Goal: Register for event/course: Sign up to attend an event or enroll in a course

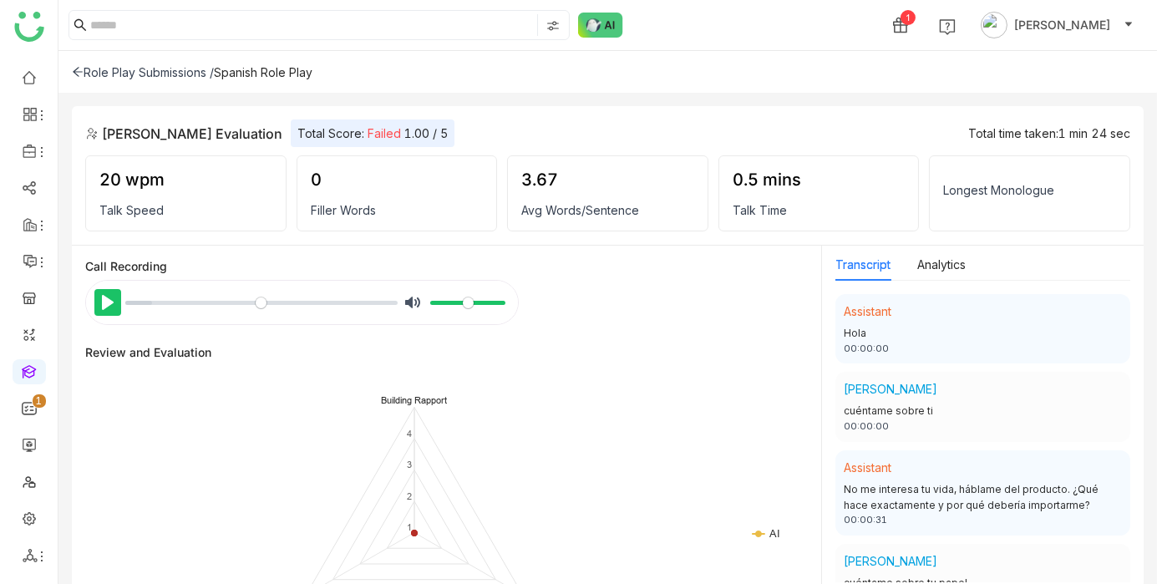
click at [104, 298] on button "Pause Play" at bounding box center [107, 302] width 27 height 27
click at [104, 308] on button "Pause Play" at bounding box center [107, 302] width 27 height 27
click at [99, 312] on button "Pause Play" at bounding box center [107, 302] width 27 height 27
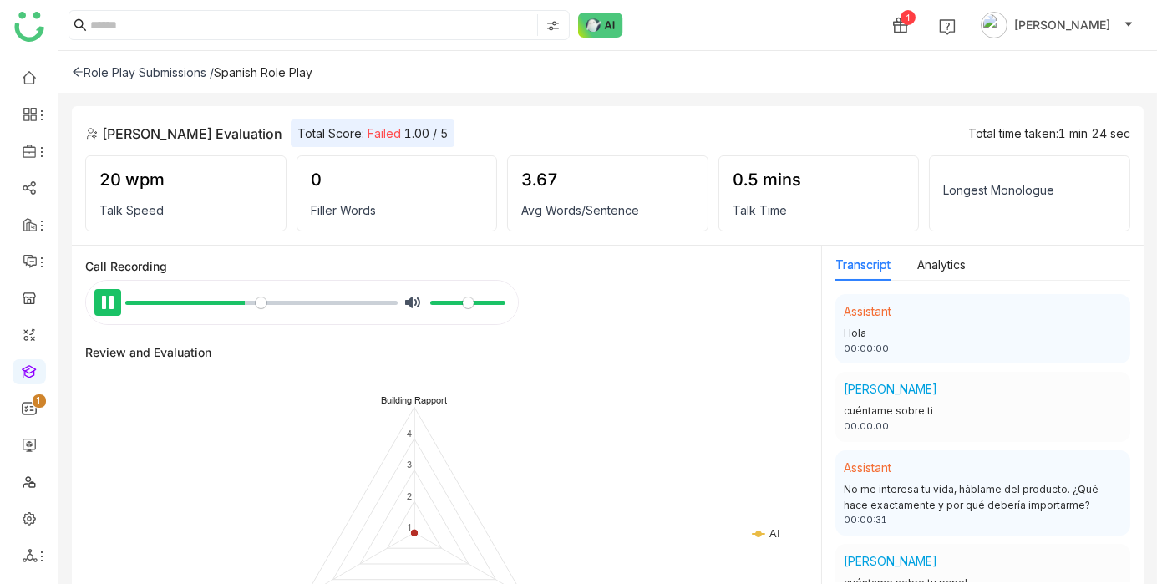
click at [109, 295] on button "Pause Play" at bounding box center [107, 302] width 27 height 27
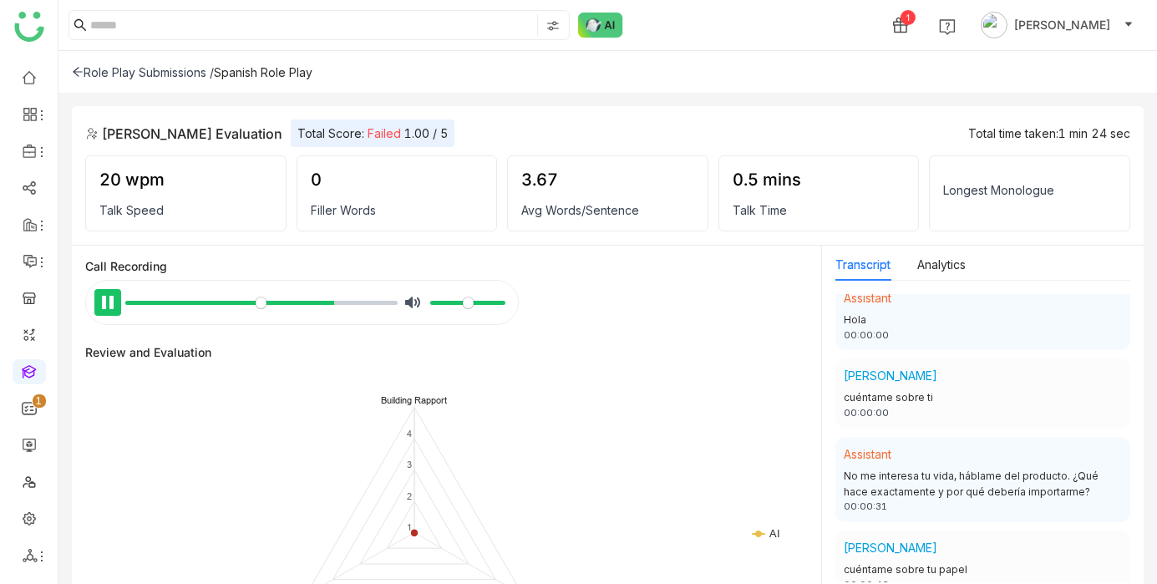
click at [102, 311] on button "Pause Play" at bounding box center [107, 302] width 27 height 27
type input "*****"
click at [79, 72] on icon at bounding box center [78, 72] width 12 height 12
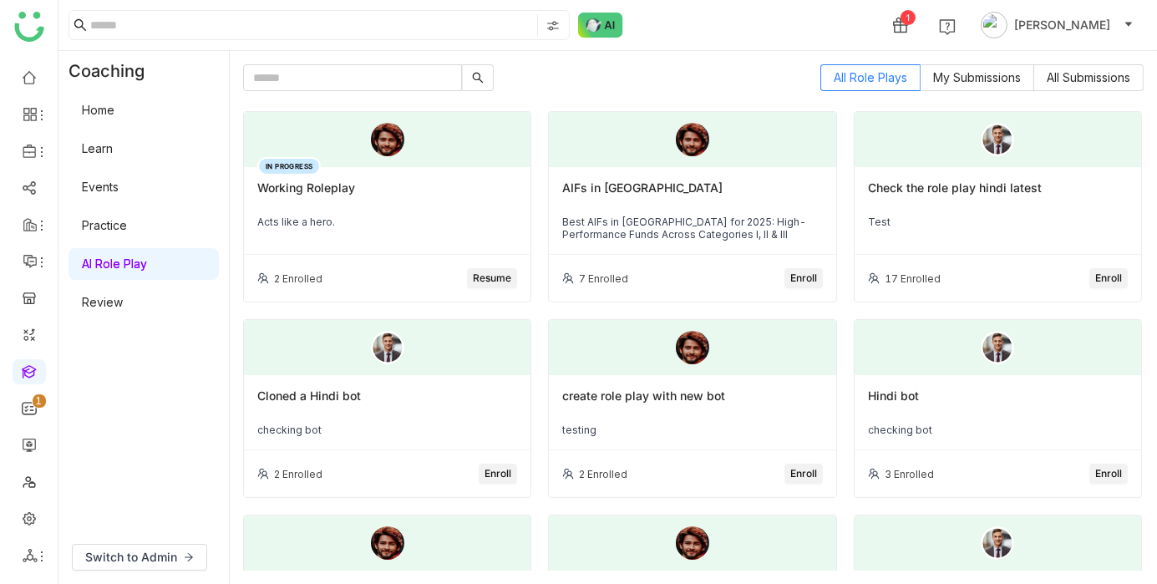
click at [332, 194] on div "Working Roleplay" at bounding box center [387, 195] width 260 height 28
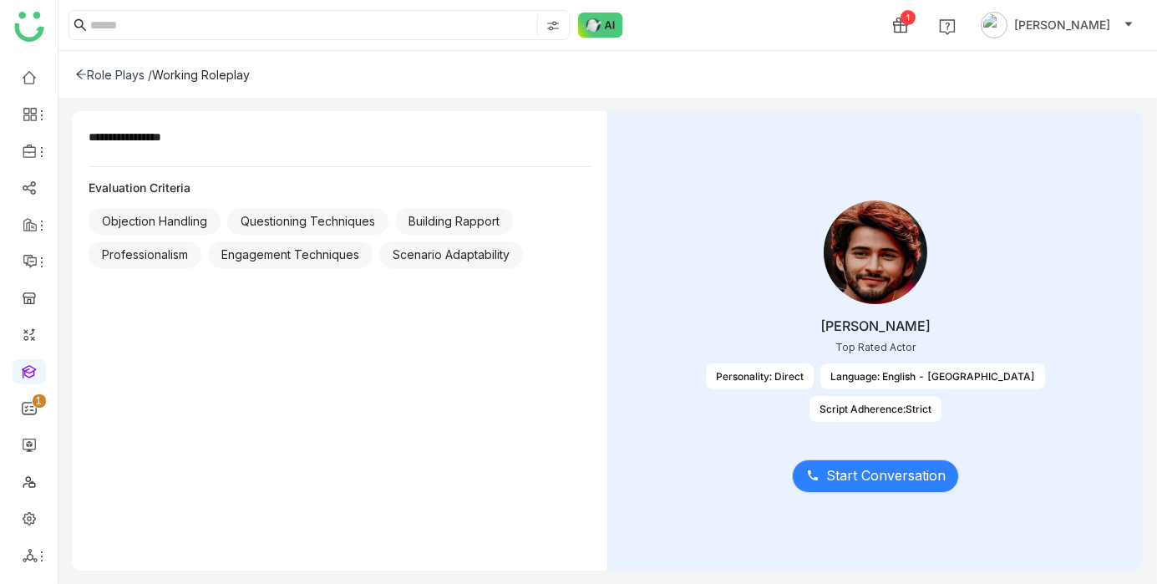
click at [77, 75] on icon at bounding box center [81, 75] width 12 height 12
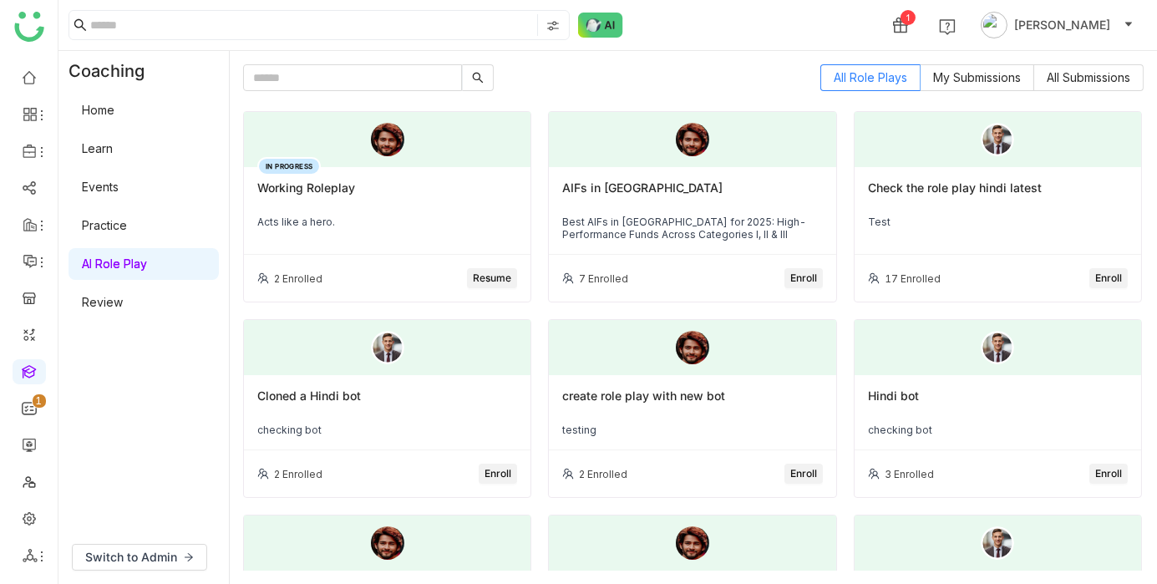
click at [147, 267] on link "AI Role Play" at bounding box center [114, 264] width 65 height 14
click at [955, 81] on span "My Submissions" at bounding box center [977, 77] width 88 height 14
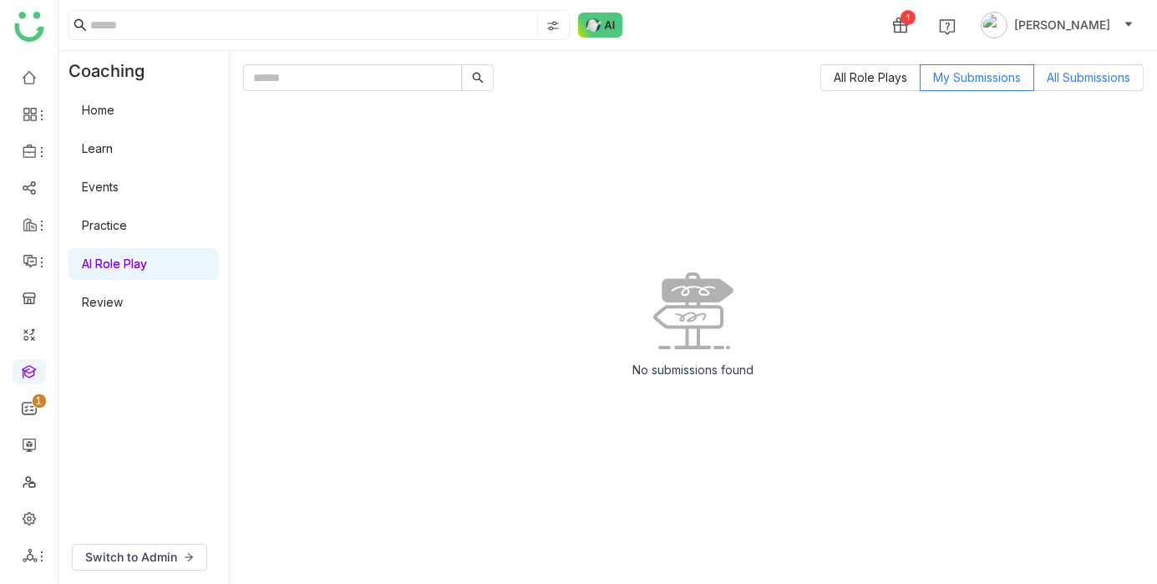
click at [1064, 75] on span "All Submissions" at bounding box center [1089, 77] width 84 height 14
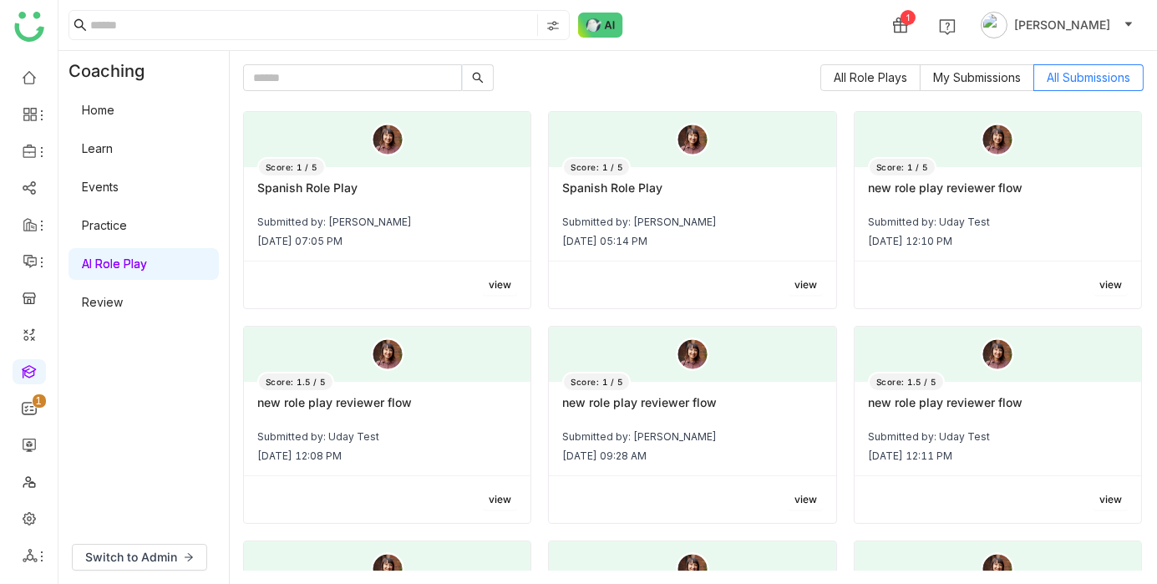
click at [811, 87] on div "All Role Plays My Submissions All Submissions" at bounding box center [693, 77] width 901 height 27
click at [842, 80] on span "All Role Plays" at bounding box center [871, 77] width 74 height 14
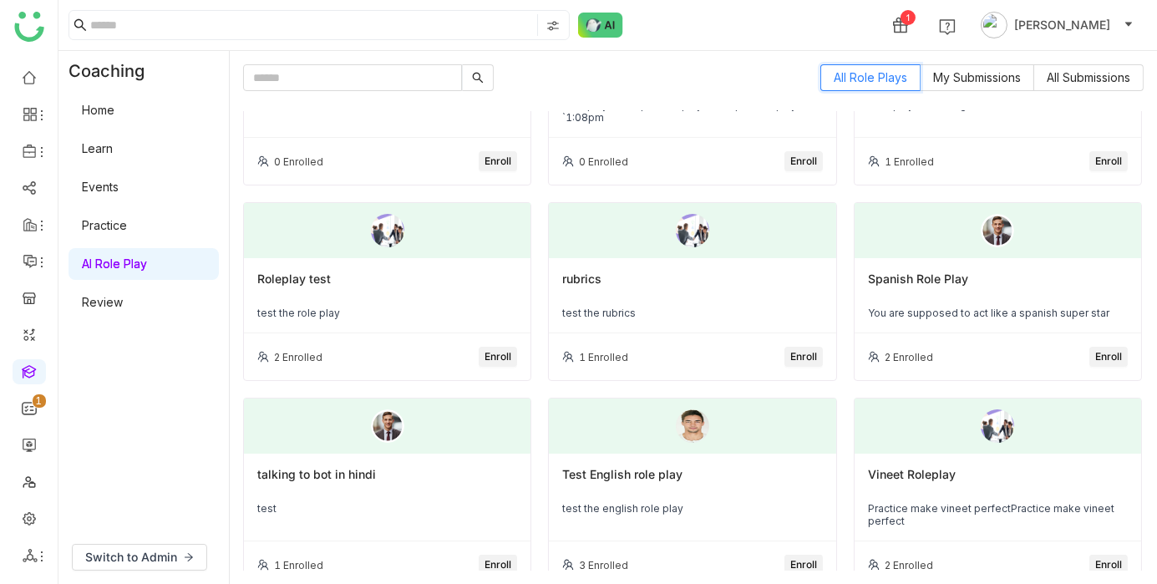
scroll to position [1142, 0]
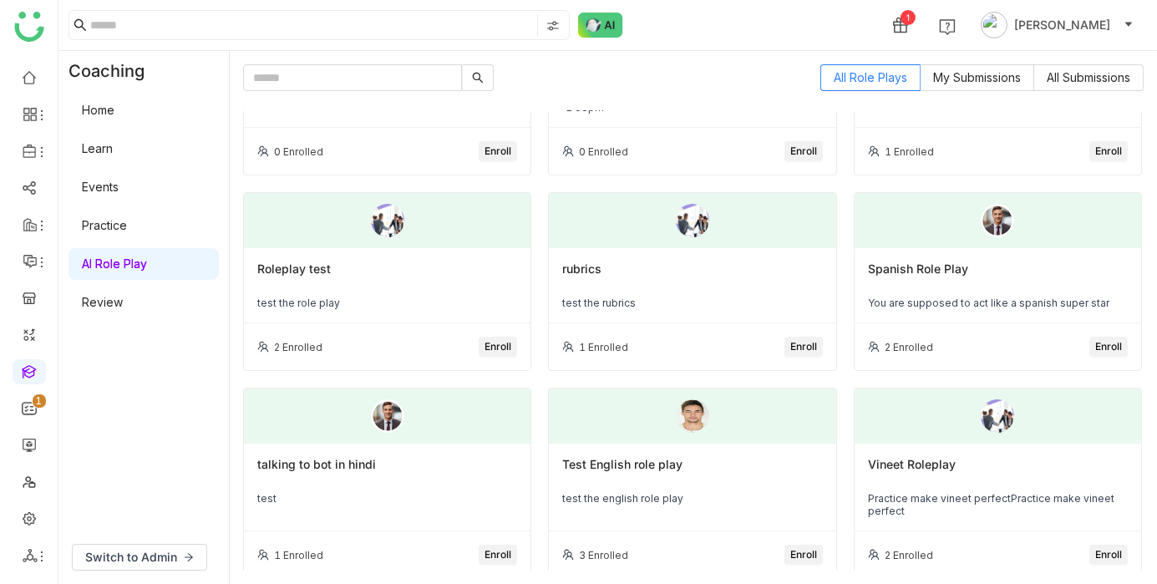
click at [984, 297] on div "You are supposed to act like a spanish super star" at bounding box center [998, 303] width 260 height 13
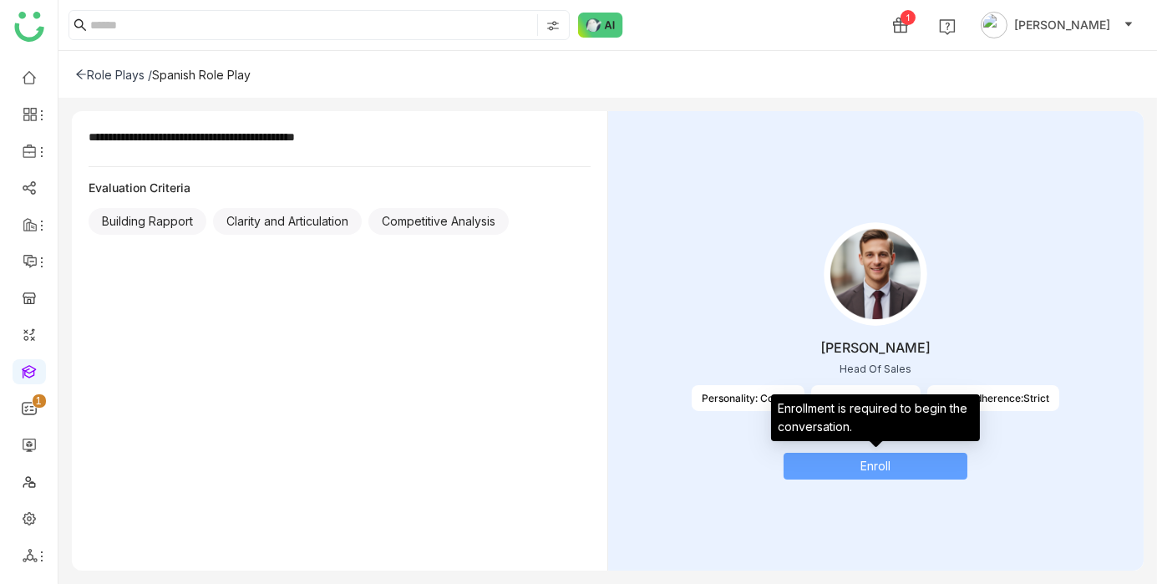
click at [880, 467] on span "Enroll" at bounding box center [876, 466] width 30 height 18
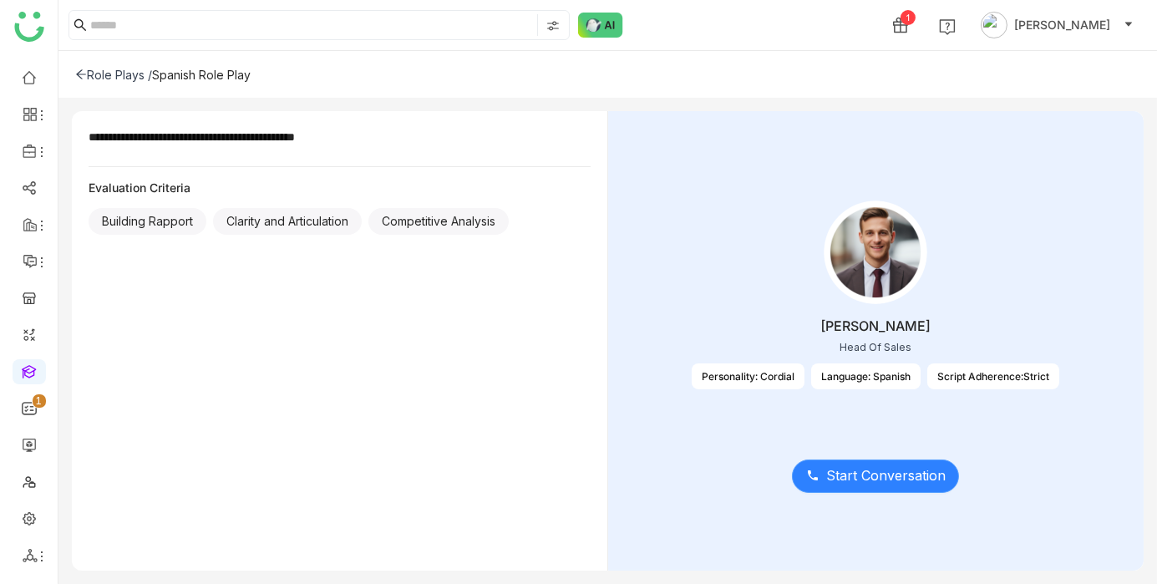
click at [885, 484] on span "Start Conversation" at bounding box center [886, 475] width 120 height 21
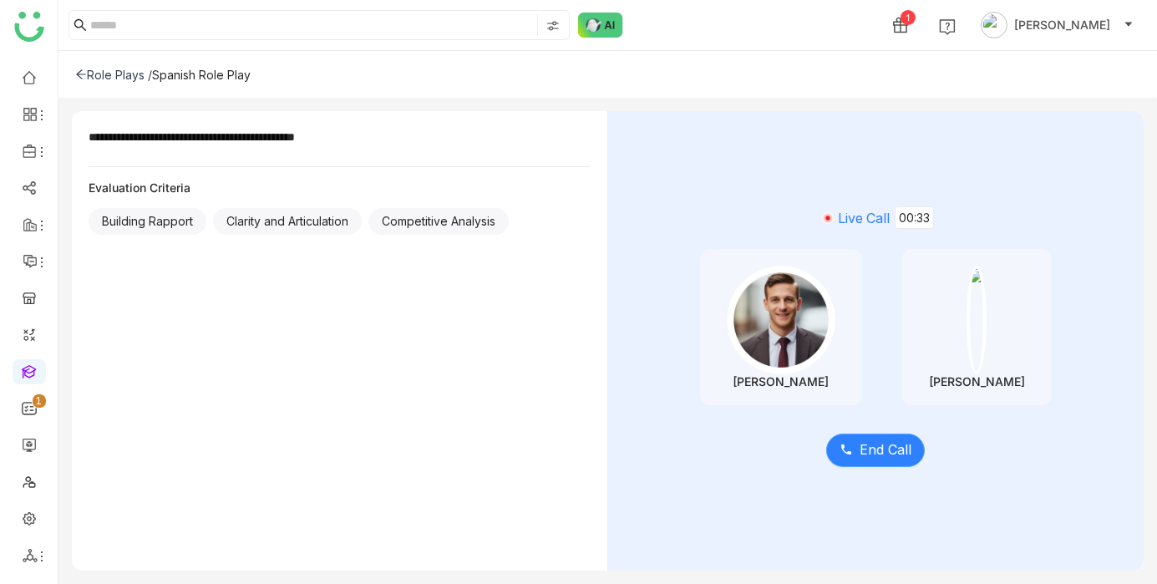
click at [895, 450] on span "End Call" at bounding box center [886, 450] width 52 height 21
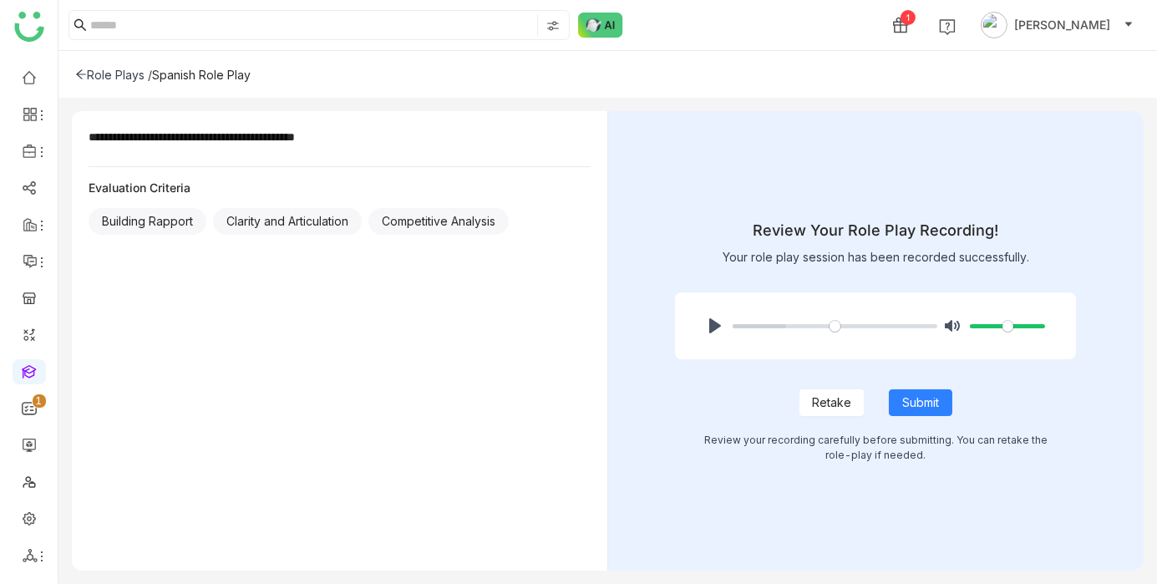
click at [843, 409] on span "Retake" at bounding box center [831, 403] width 39 height 18
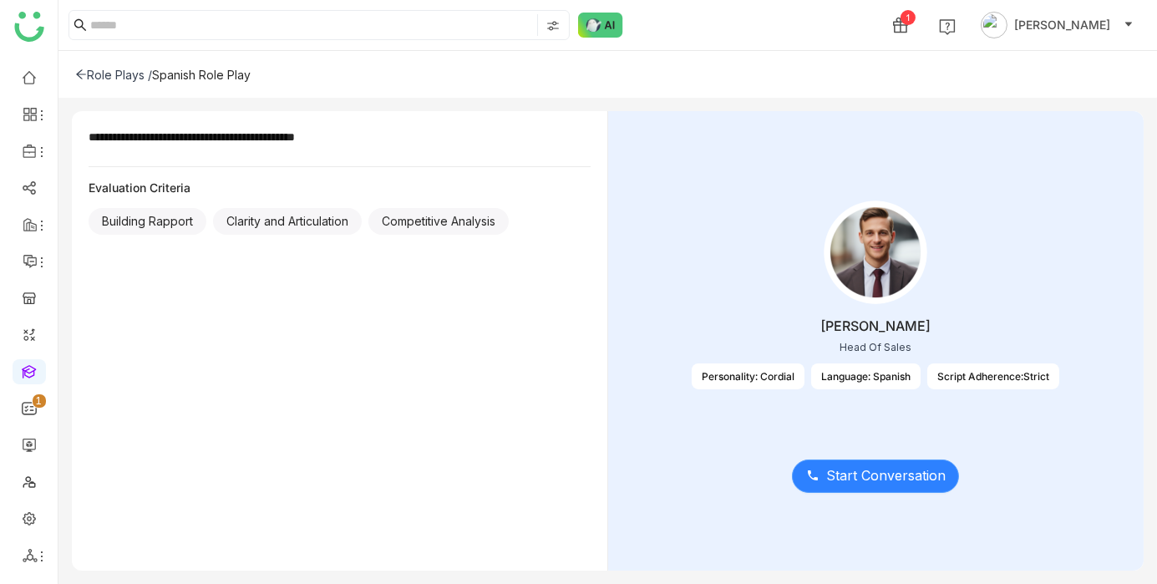
click at [843, 470] on span "Start Conversation" at bounding box center [886, 475] width 120 height 21
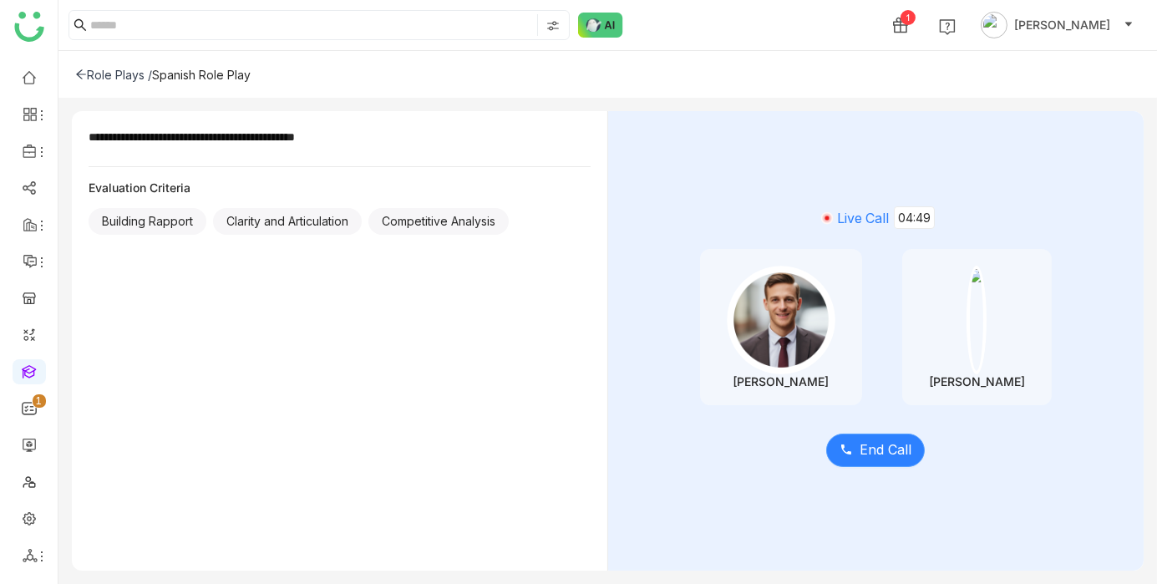
click at [857, 453] on button "End Call" at bounding box center [875, 450] width 99 height 33
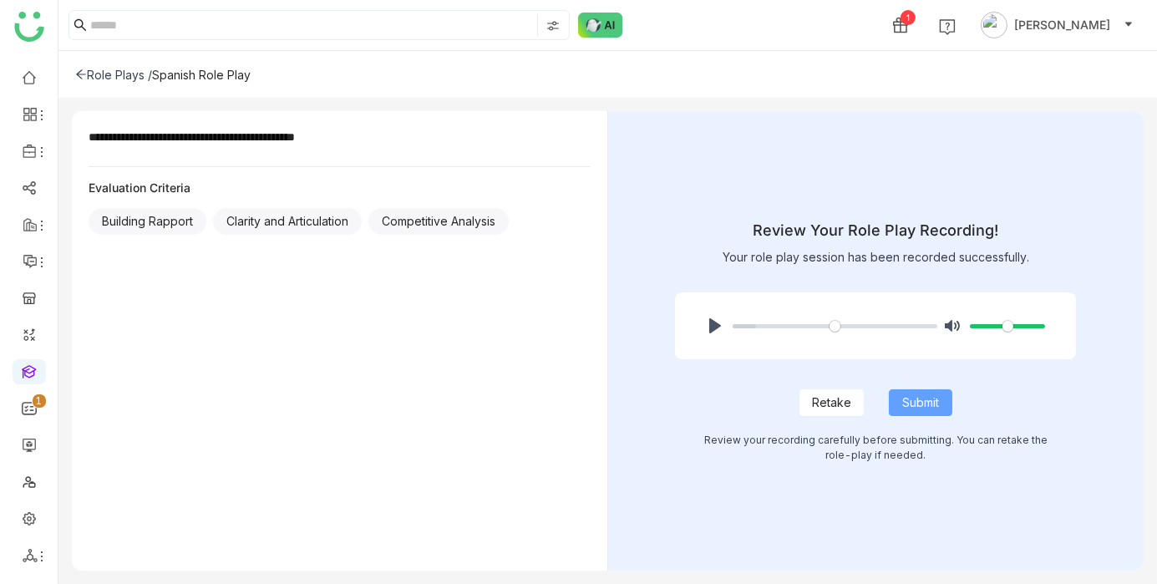
click at [917, 399] on span "Submit" at bounding box center [921, 403] width 37 height 18
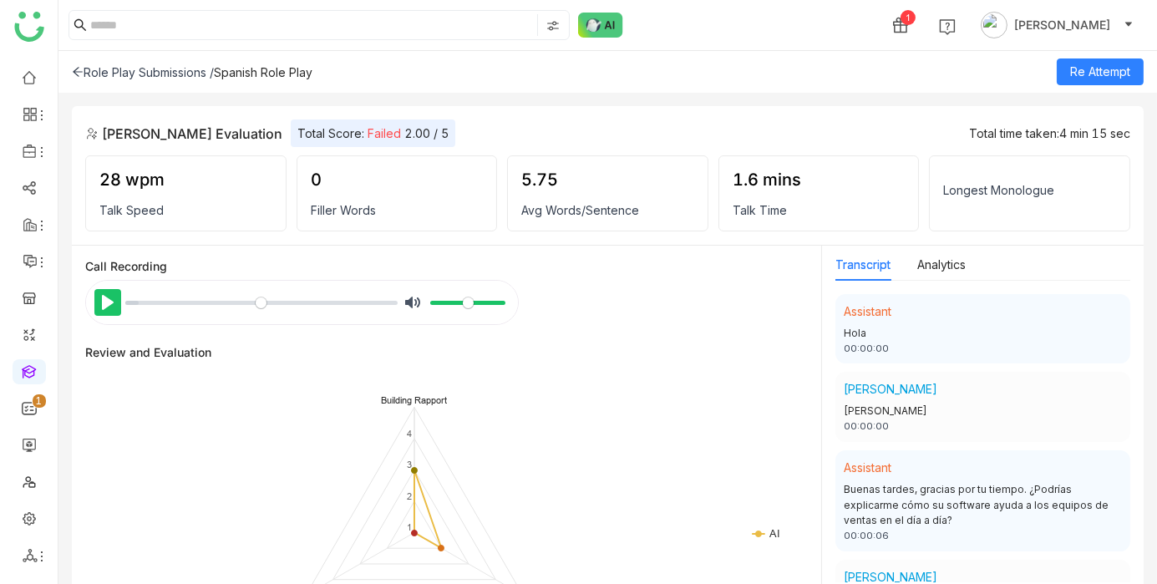
click at [110, 300] on button "Pause Play" at bounding box center [107, 302] width 27 height 27
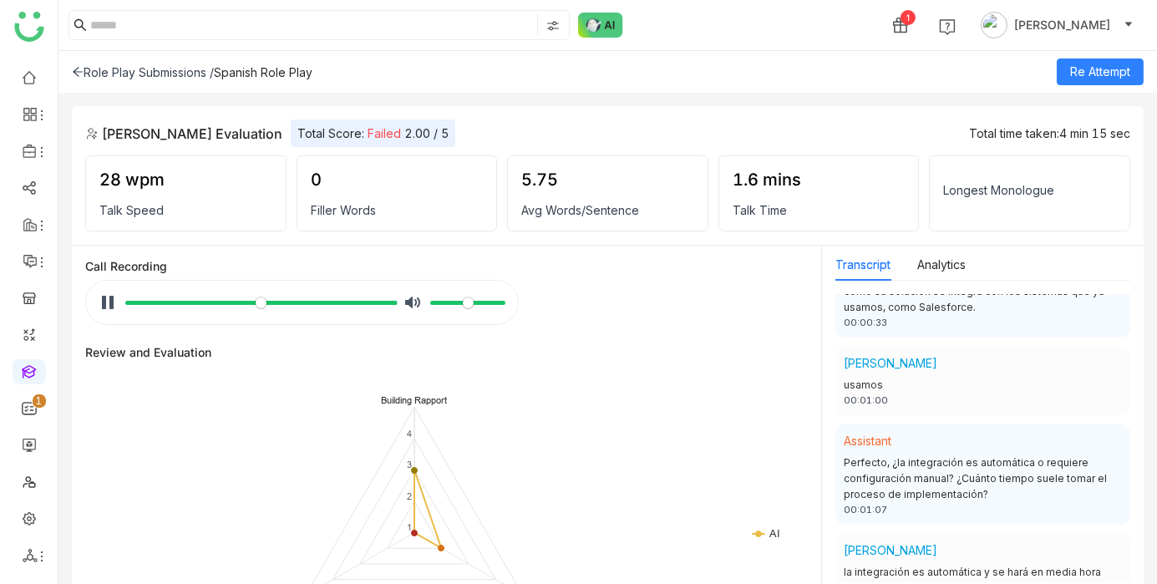
type input "***"
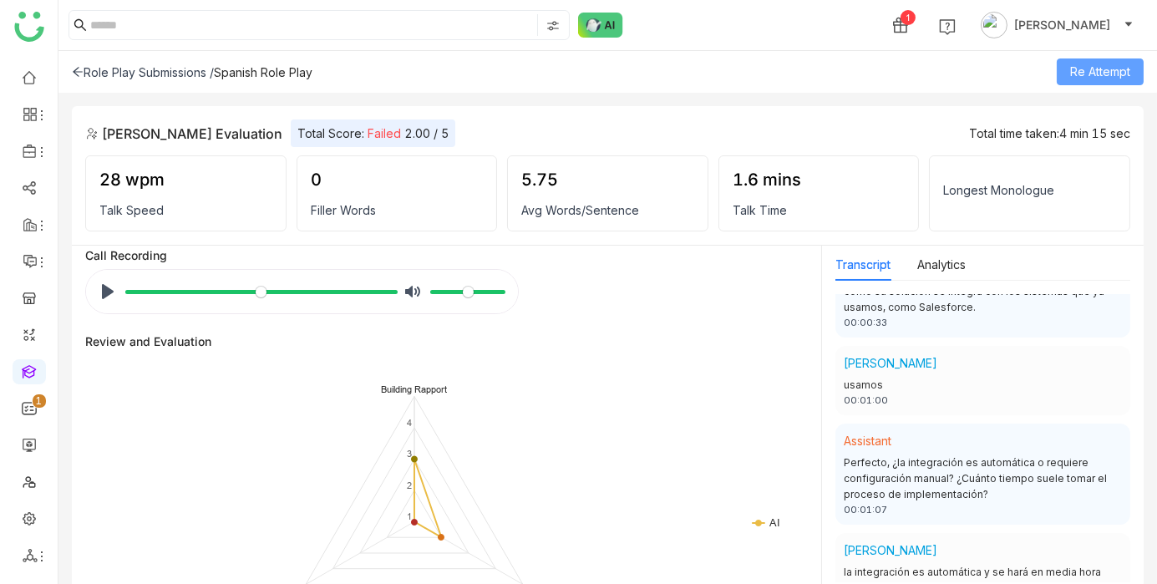
click at [1101, 64] on span "Re Attempt" at bounding box center [1100, 72] width 60 height 18
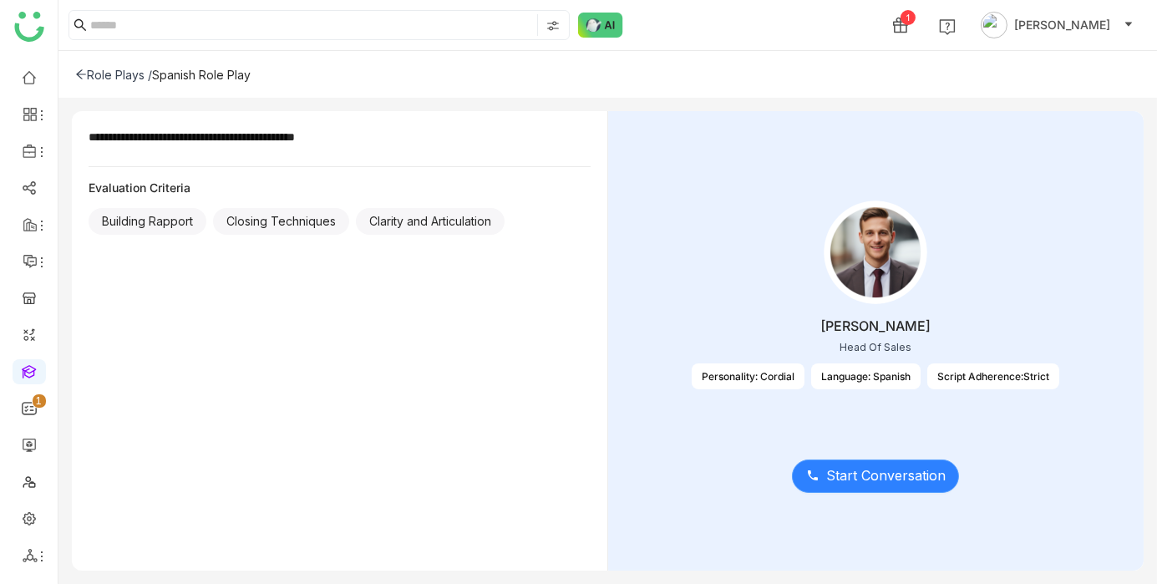
click at [875, 478] on span "Start Conversation" at bounding box center [886, 475] width 120 height 21
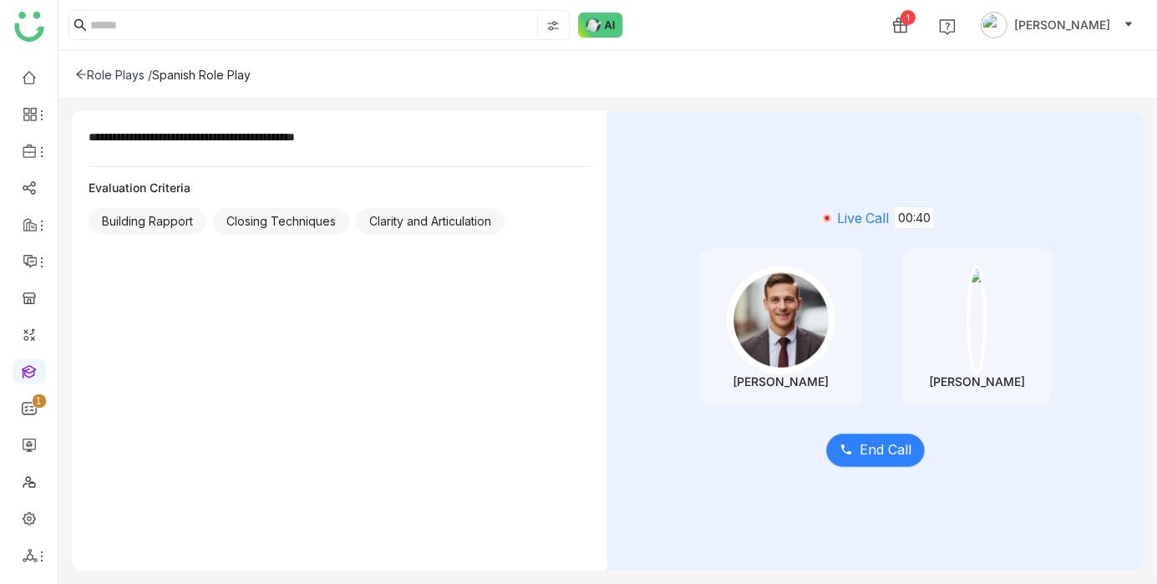
click at [879, 455] on span "End Call" at bounding box center [886, 450] width 52 height 21
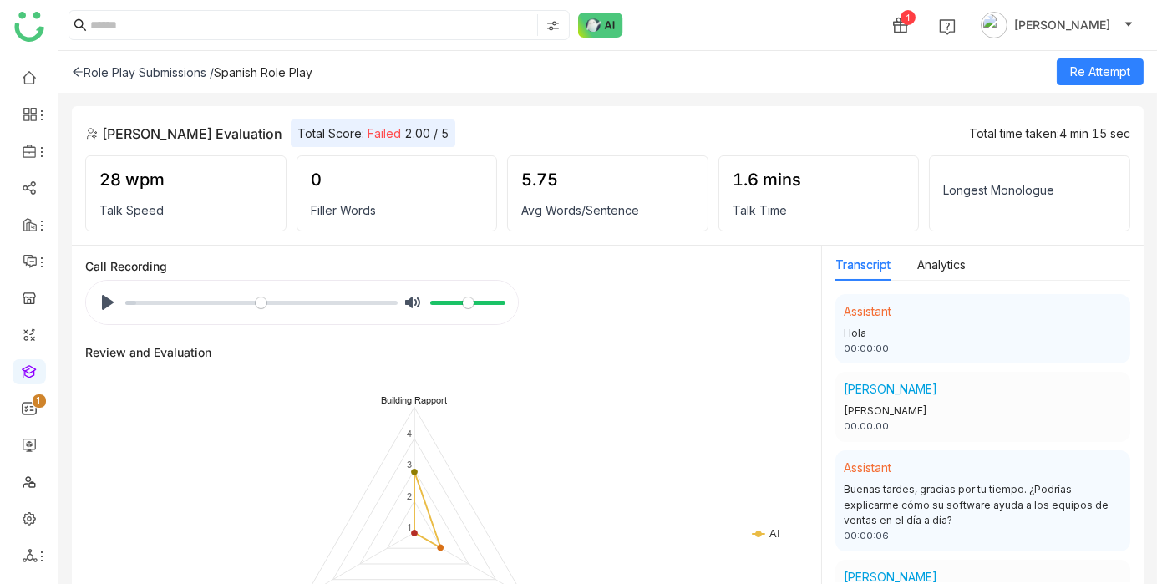
click at [77, 70] on icon at bounding box center [78, 72] width 12 height 12
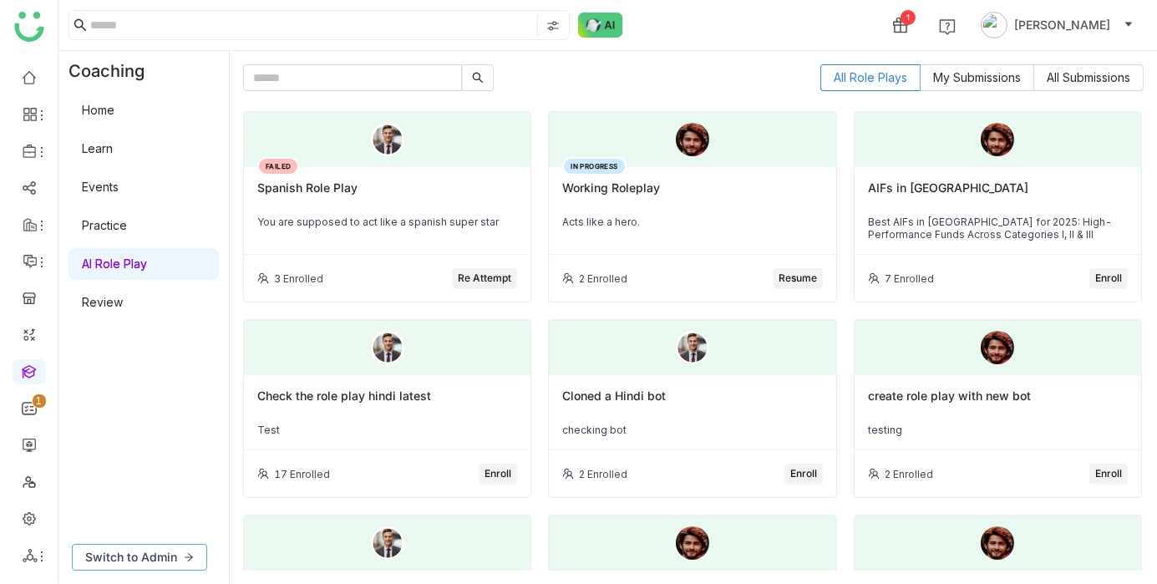
click at [140, 559] on span "Switch to Admin" at bounding box center [131, 557] width 92 height 18
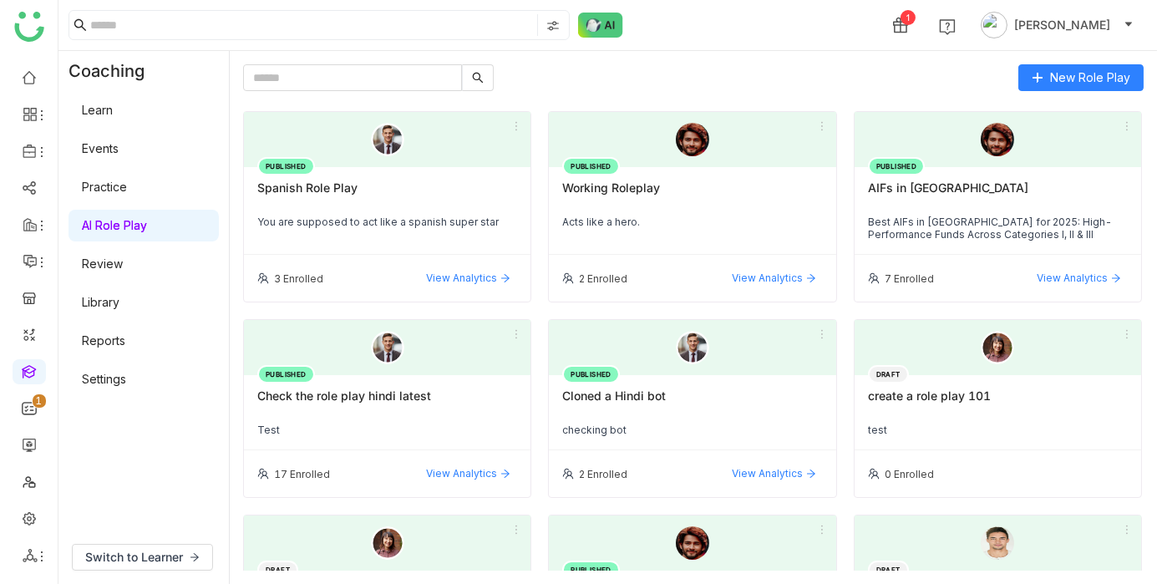
click at [344, 191] on div "Spanish Role Play" at bounding box center [387, 195] width 260 height 28
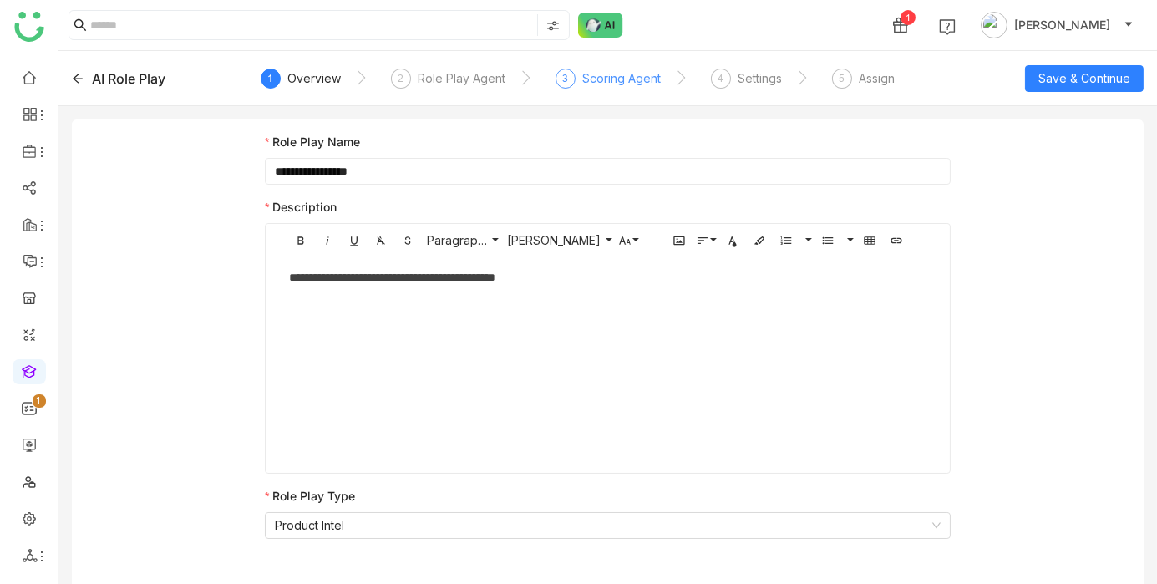
click at [633, 82] on div "Scoring Agent" at bounding box center [621, 79] width 79 height 20
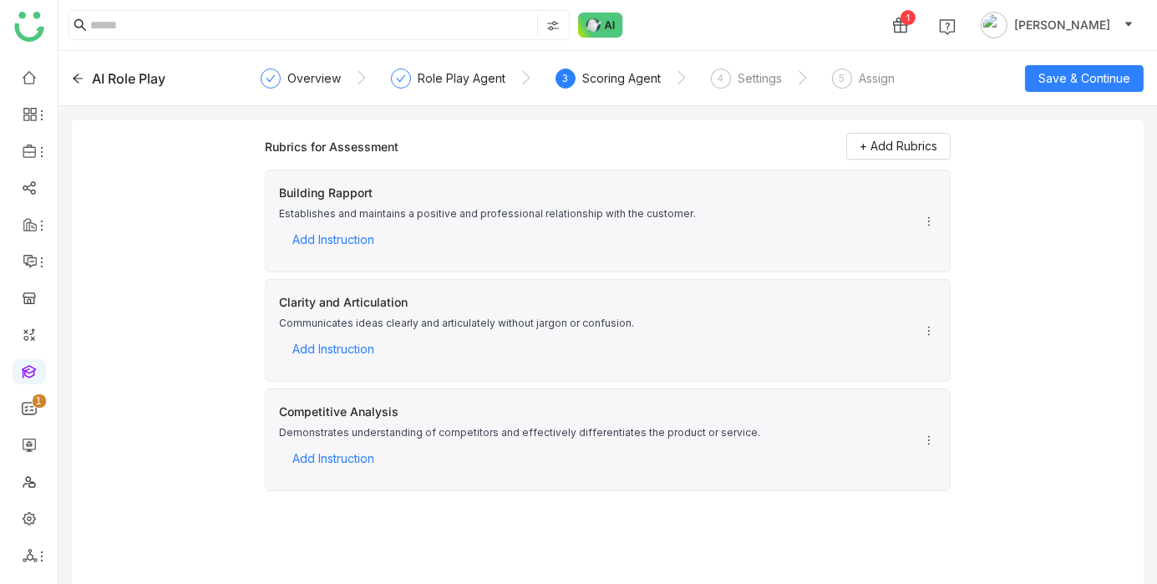
click at [928, 440] on icon at bounding box center [929, 441] width 12 height 12
click at [828, 440] on div "Competitive Analysis Demonstrates understanding of competitors and effectively …" at bounding box center [608, 440] width 686 height 103
click at [883, 151] on span "+ Add Rubrics" at bounding box center [899, 146] width 78 height 18
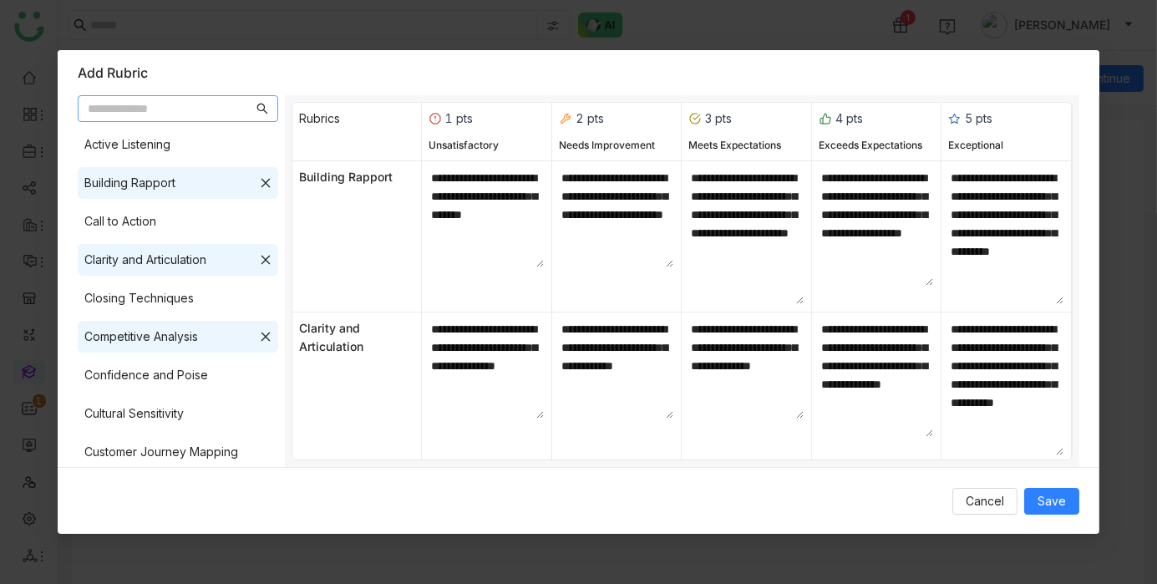
click at [260, 335] on icon at bounding box center [266, 337] width 12 height 12
click at [210, 306] on div "Closing Techniques" at bounding box center [178, 298] width 201 height 32
click at [1081, 496] on div "Cancel Save" at bounding box center [579, 501] width 1042 height 68
click at [1054, 501] on span "Save" at bounding box center [1052, 501] width 28 height 18
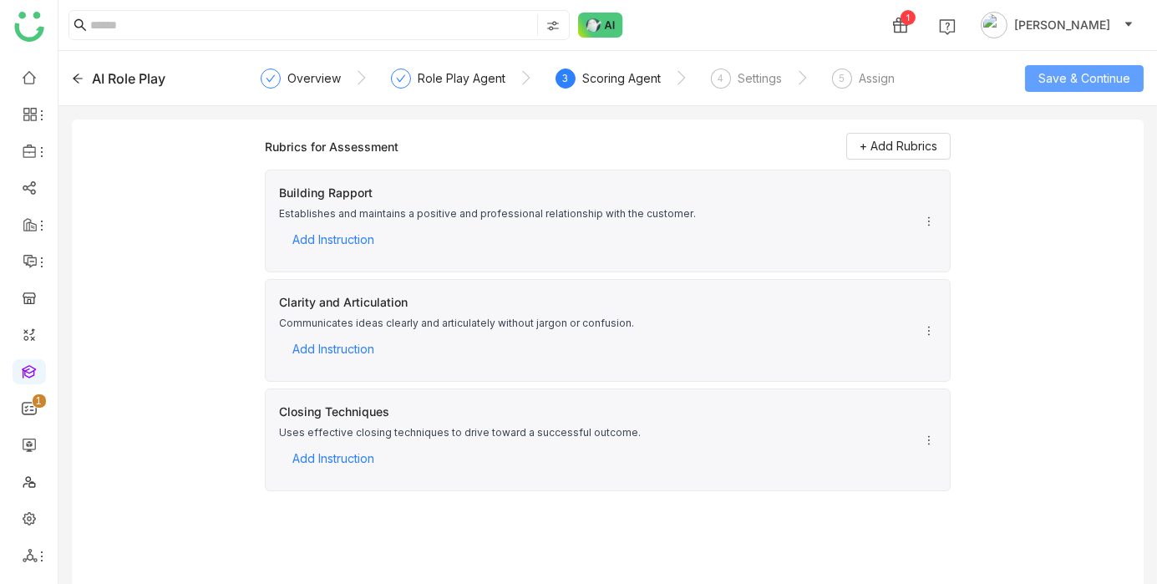
click at [1096, 88] on button "Save & Continue" at bounding box center [1084, 78] width 119 height 27
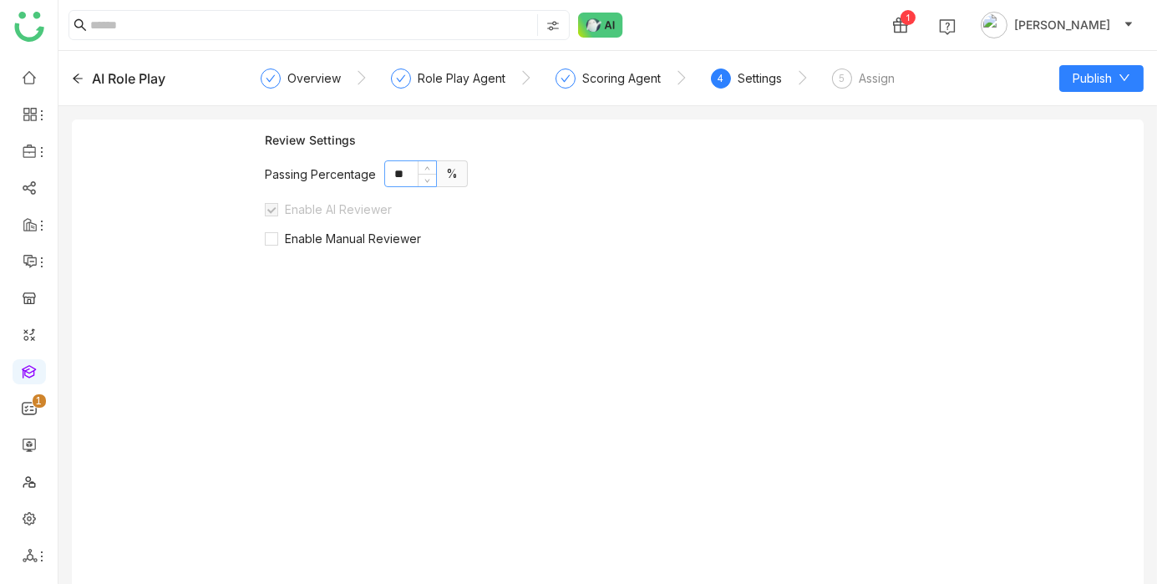
click at [399, 178] on input "**" at bounding box center [410, 173] width 51 height 25
click at [727, 296] on div "Review Settings Passing Percentage ** % Enable AI Reviewer Enable Manual Review…" at bounding box center [608, 365] width 686 height 465
click at [402, 172] on input "**" at bounding box center [410, 173] width 51 height 25
type input "**"
click at [1091, 84] on span "Publish" at bounding box center [1092, 78] width 39 height 18
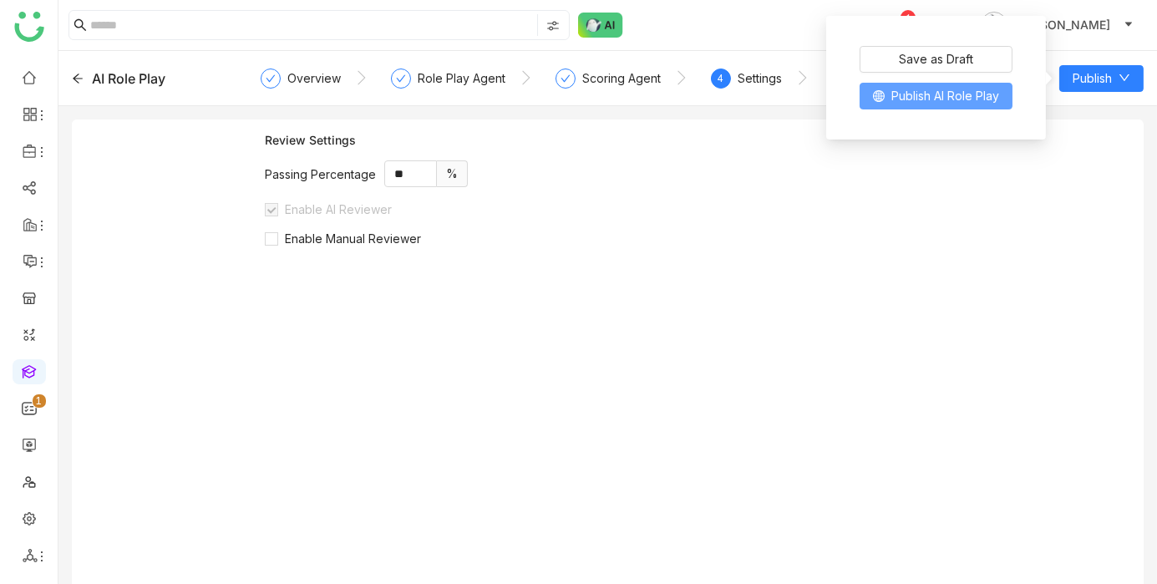
click at [967, 101] on span "Publish AI Role Play" at bounding box center [946, 96] width 108 height 18
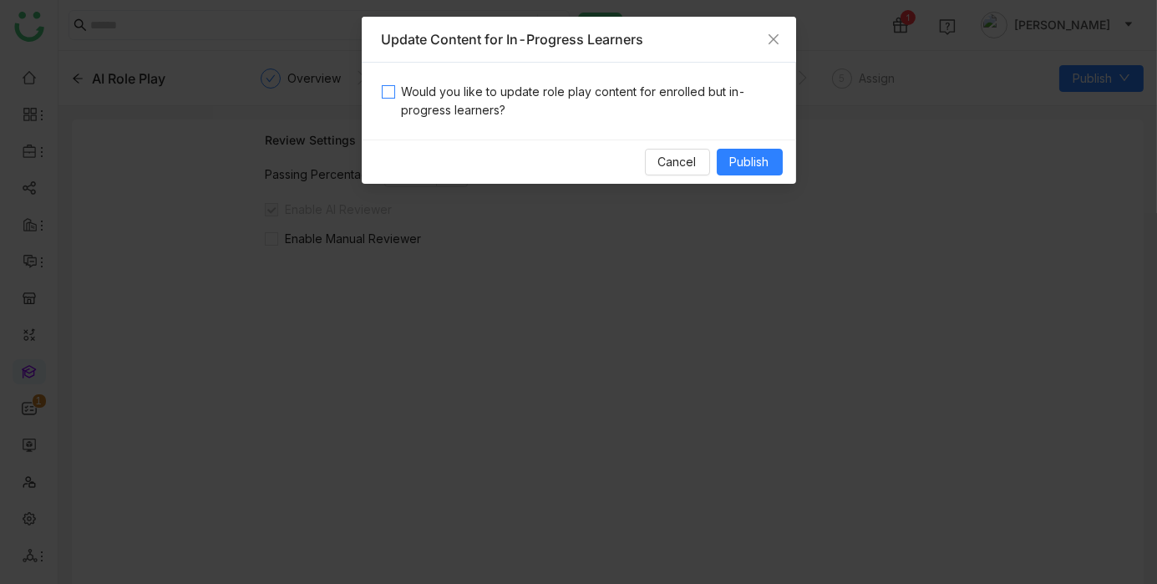
click at [605, 89] on span "Would you like to update role play content for enrolled but in-progress learner…" at bounding box center [585, 101] width 381 height 37
click at [750, 156] on span "Publish" at bounding box center [749, 162] width 39 height 18
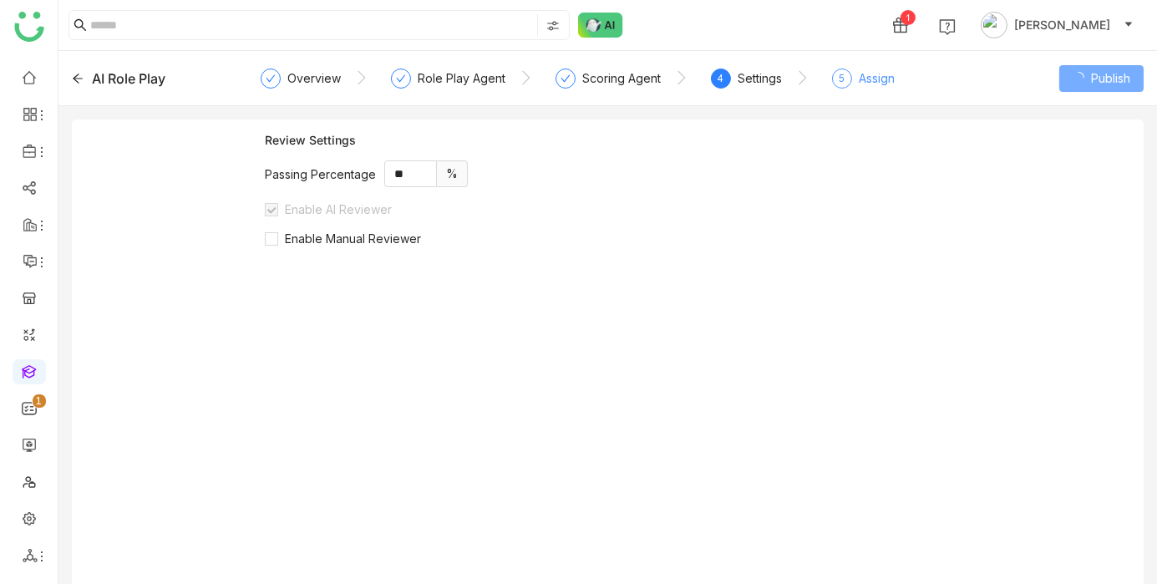
click at [873, 74] on div "Assign" at bounding box center [877, 79] width 36 height 20
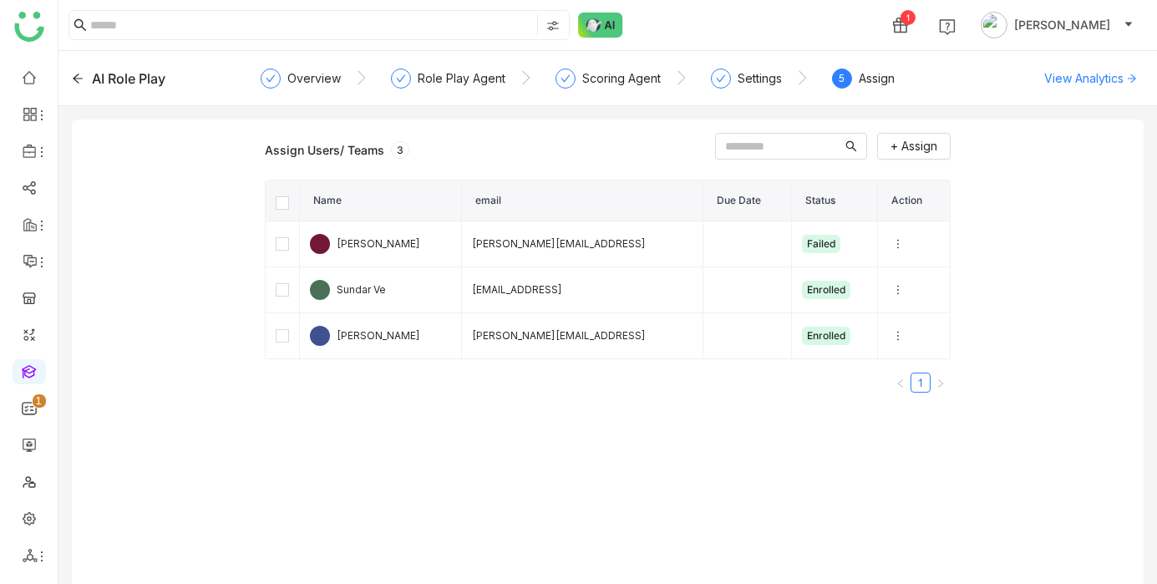
click at [76, 78] on icon at bounding box center [78, 78] width 10 height 9
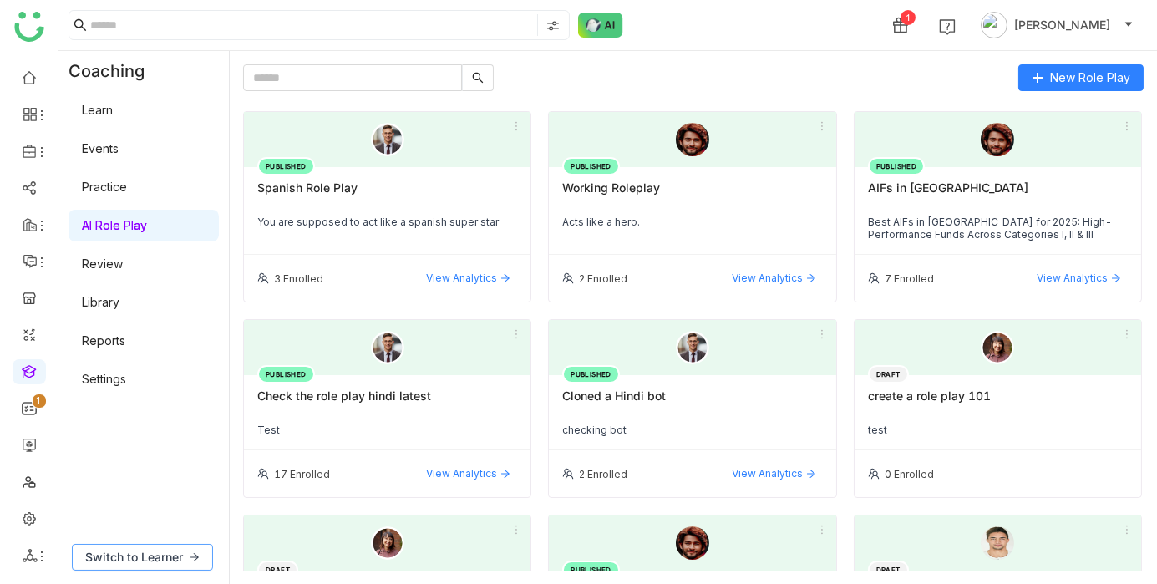
click at [133, 558] on span "Switch to Learner" at bounding box center [134, 557] width 98 height 18
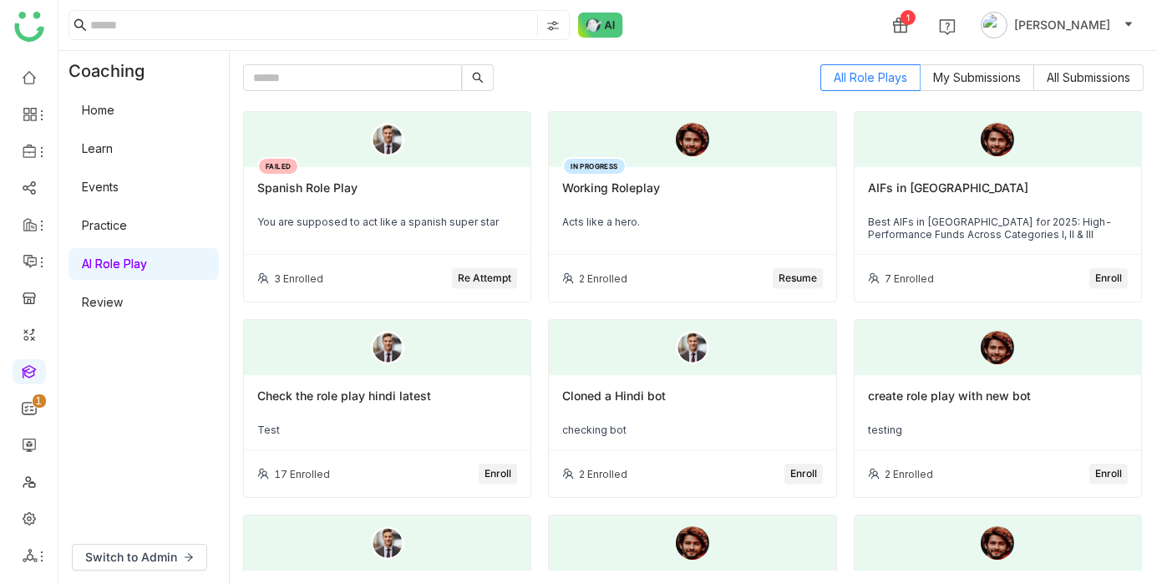
click at [403, 203] on div "Spanish Role Play" at bounding box center [387, 195] width 260 height 28
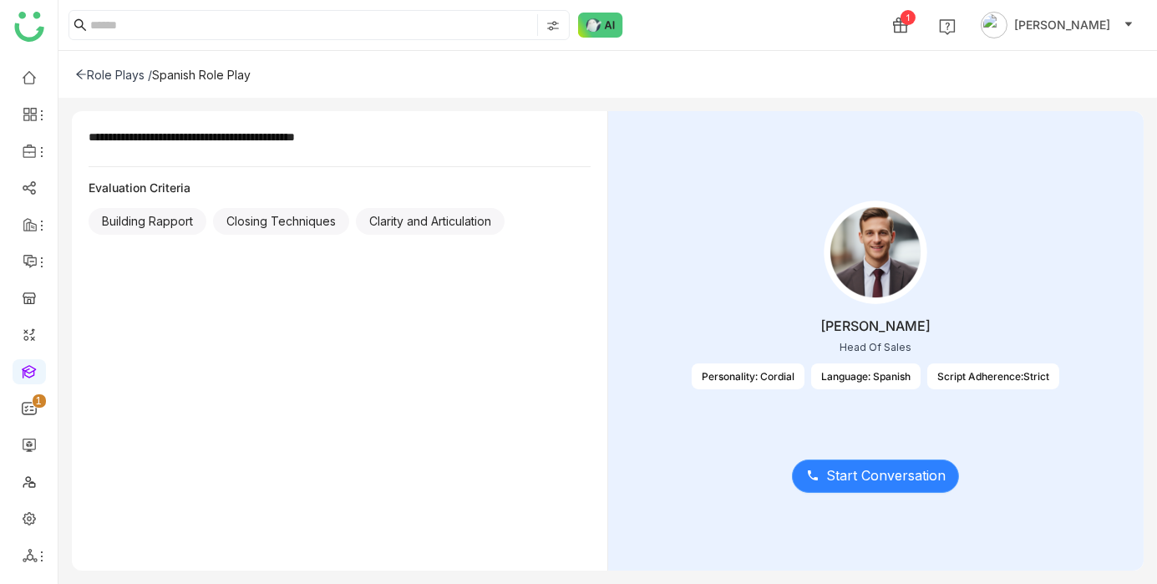
click at [847, 471] on span "Start Conversation" at bounding box center [886, 475] width 120 height 21
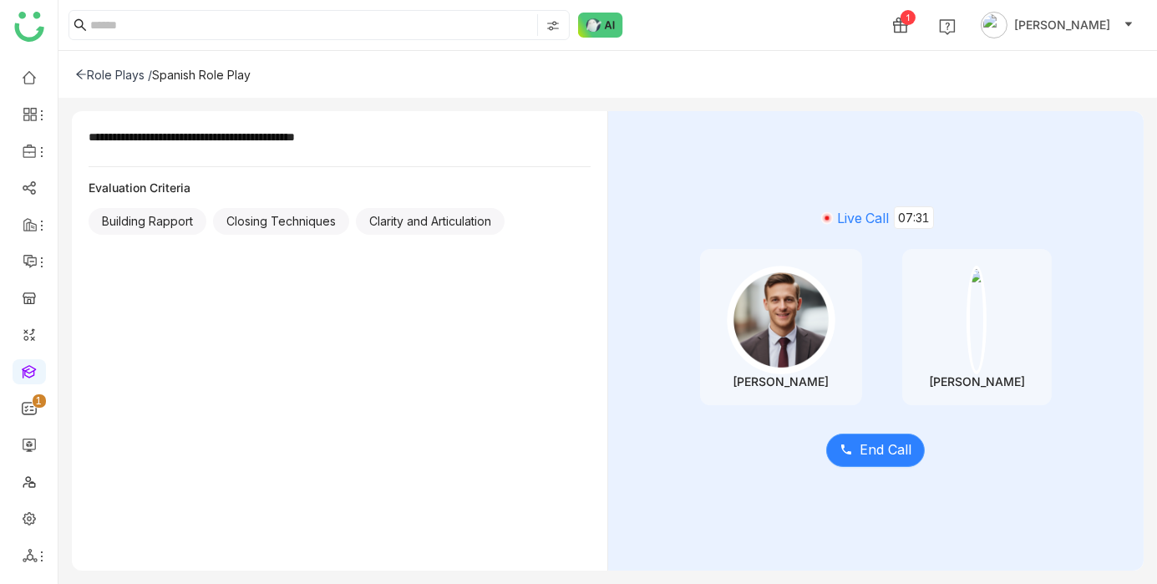
click at [880, 449] on span "End Call" at bounding box center [886, 450] width 52 height 21
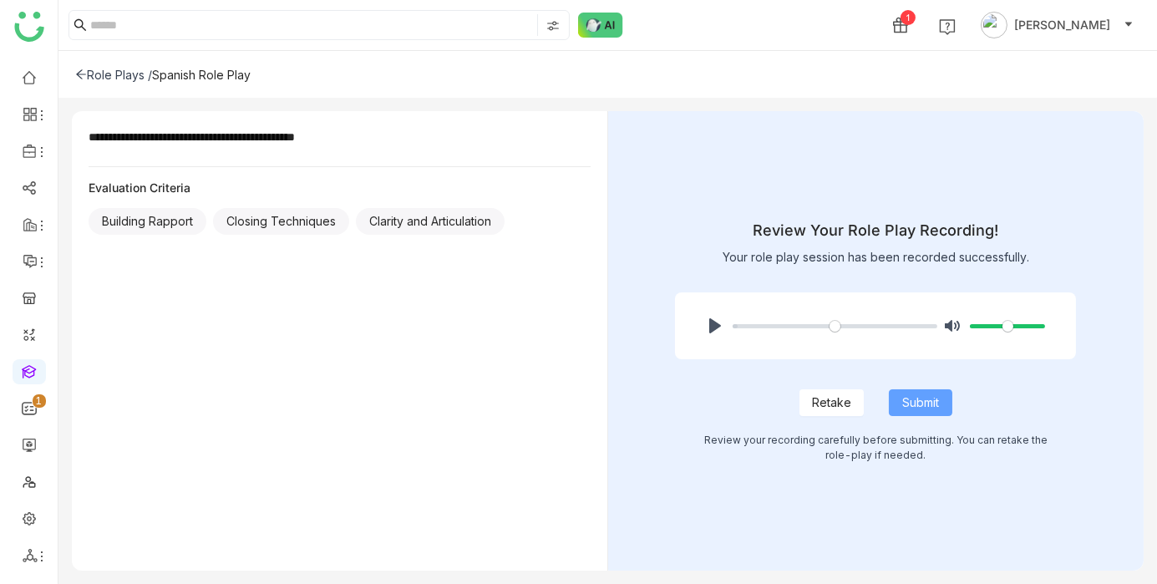
click at [936, 406] on span "Submit" at bounding box center [921, 403] width 37 height 18
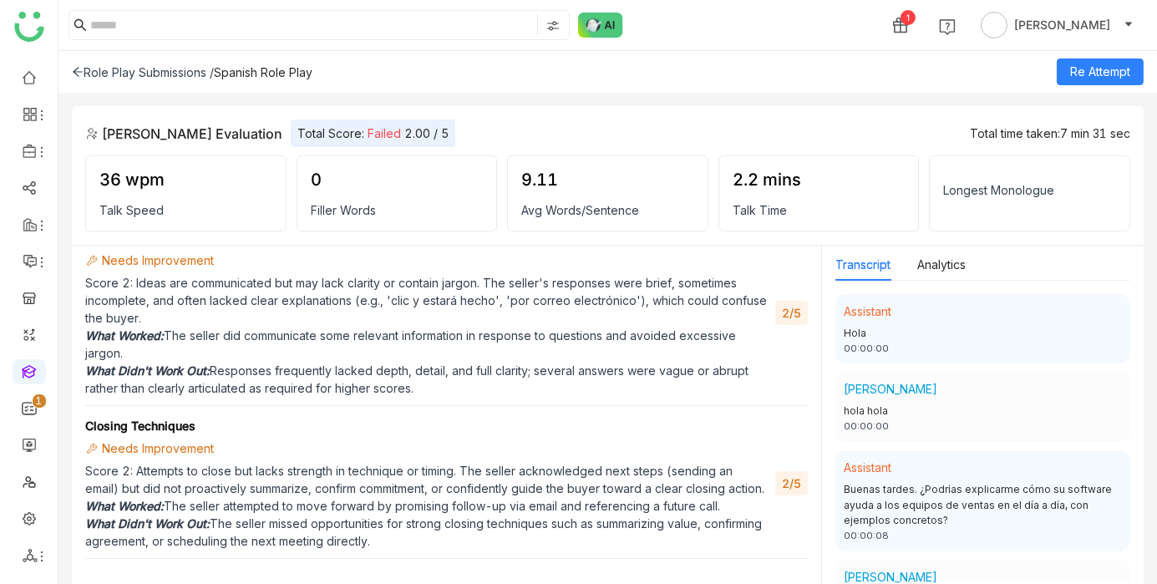
scroll to position [698, 0]
